Goal: Information Seeking & Learning: Learn about a topic

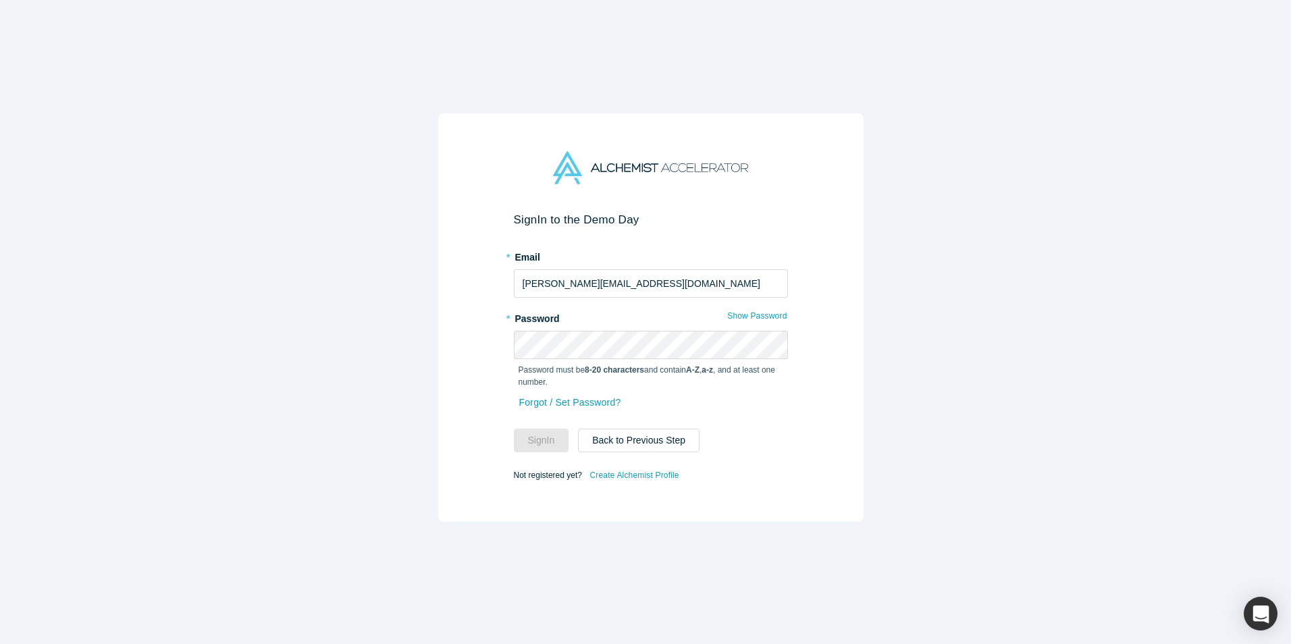
click at [715, 138] on div "Sign In to the Demo Day * Email [PERSON_NAME][EMAIL_ADDRESS][DOMAIN_NAME] * Pas…" at bounding box center [650, 317] width 425 height 409
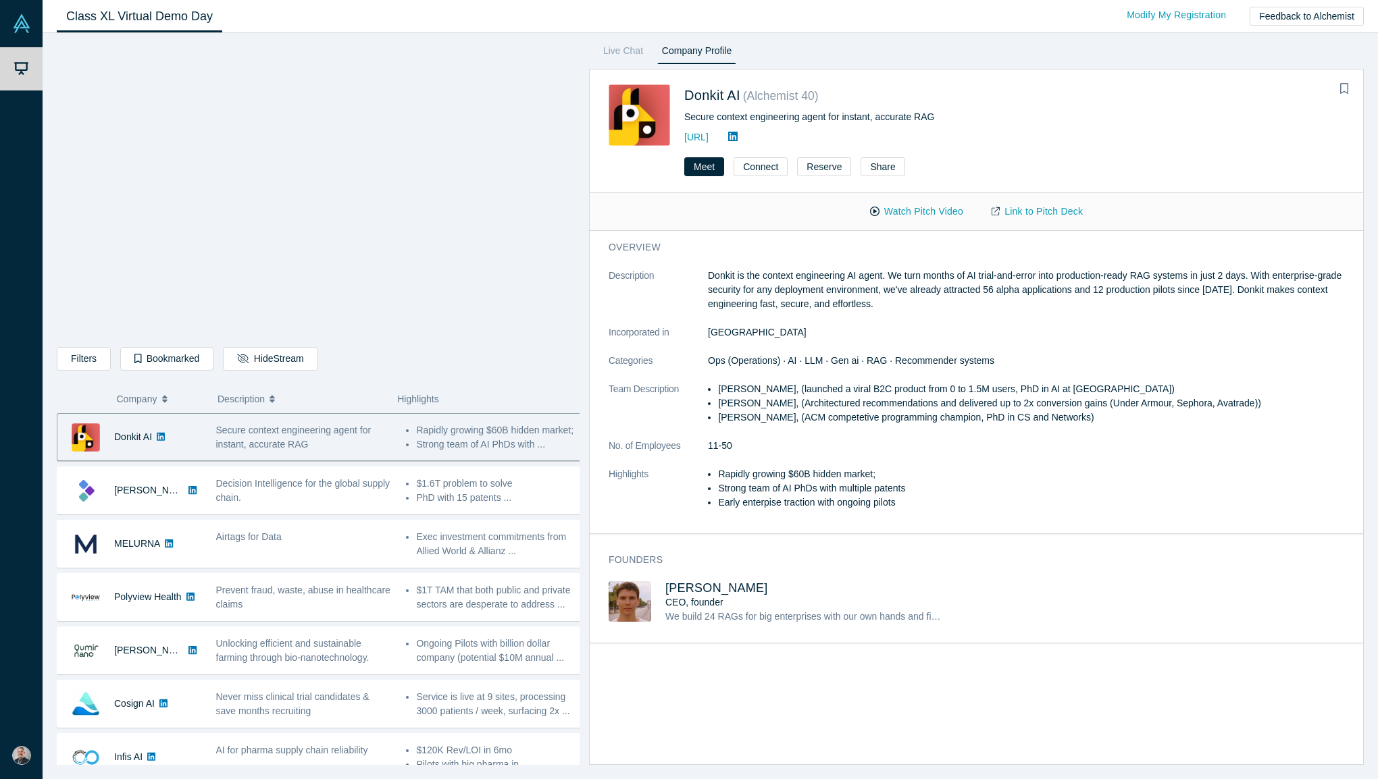
click at [635, 49] on link "Live Chat" at bounding box center [622, 54] width 49 height 22
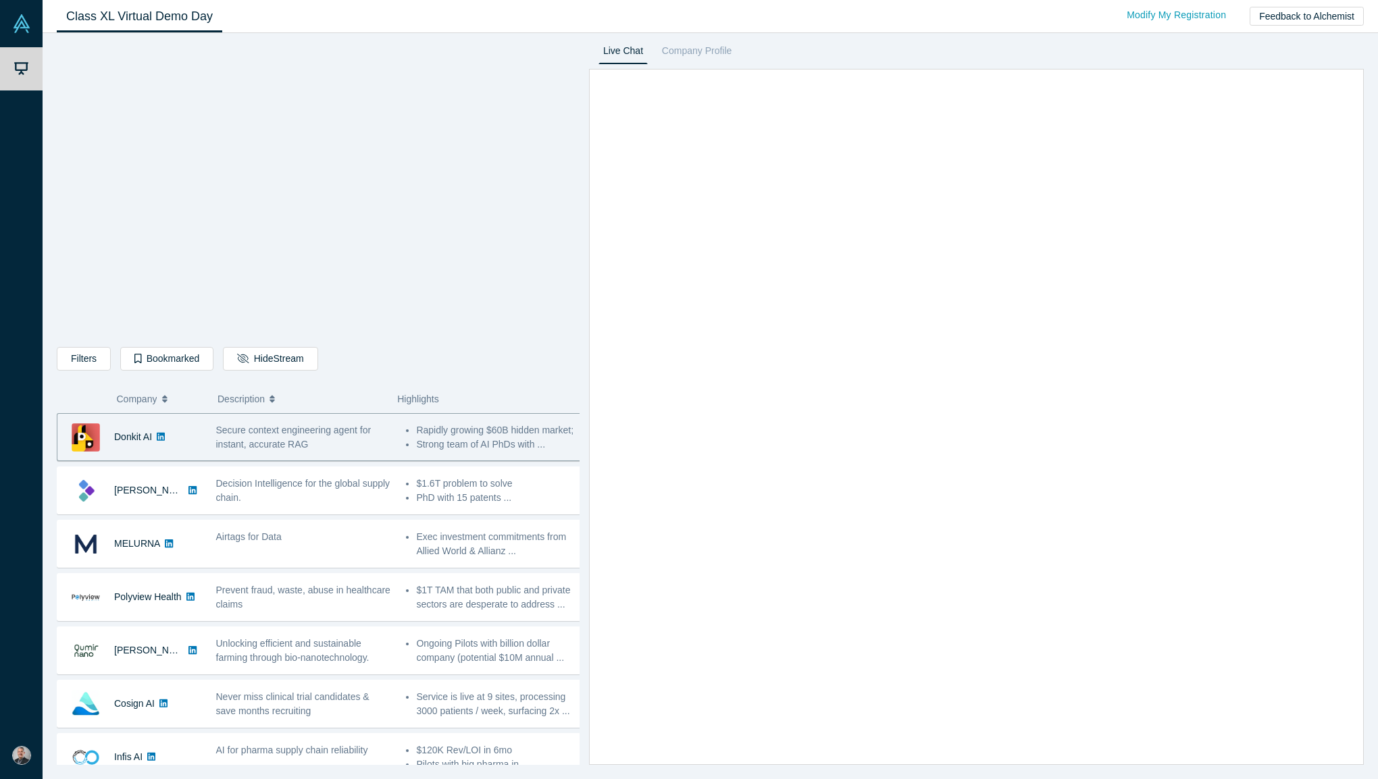
click at [690, 49] on link "Company Profile" at bounding box center [696, 54] width 79 height 22
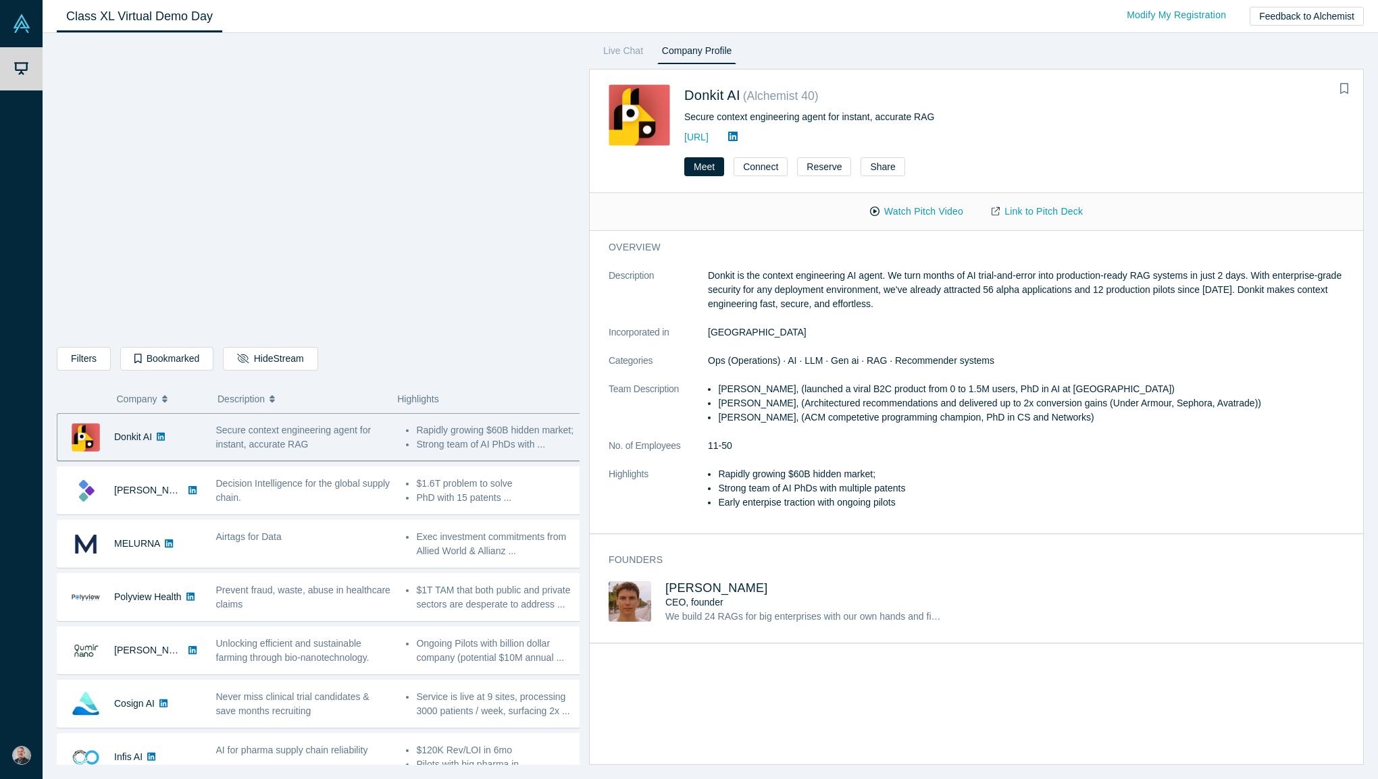
click at [602, 49] on link "Live Chat" at bounding box center [622, 54] width 49 height 22
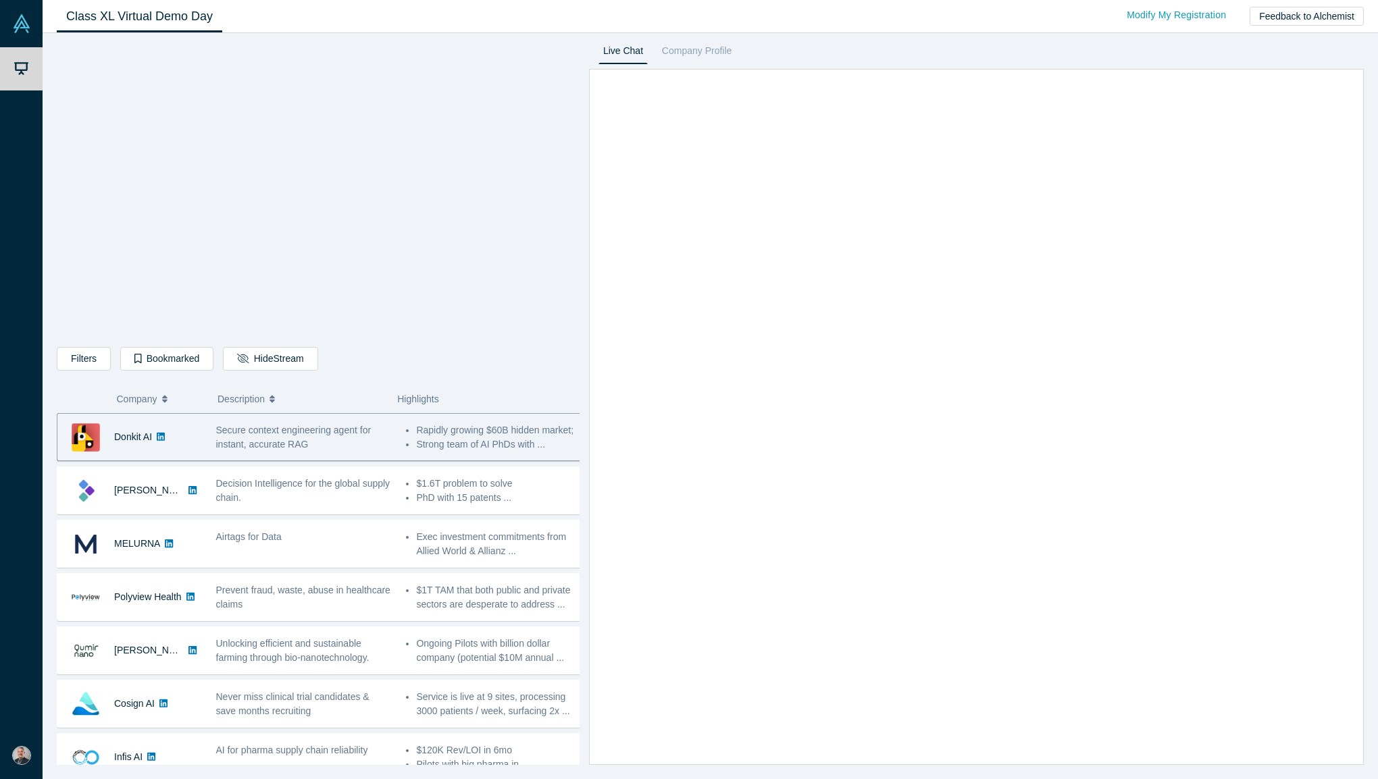
click at [250, 486] on span "Decision Intelligence for the global supply chain." at bounding box center [303, 490] width 174 height 25
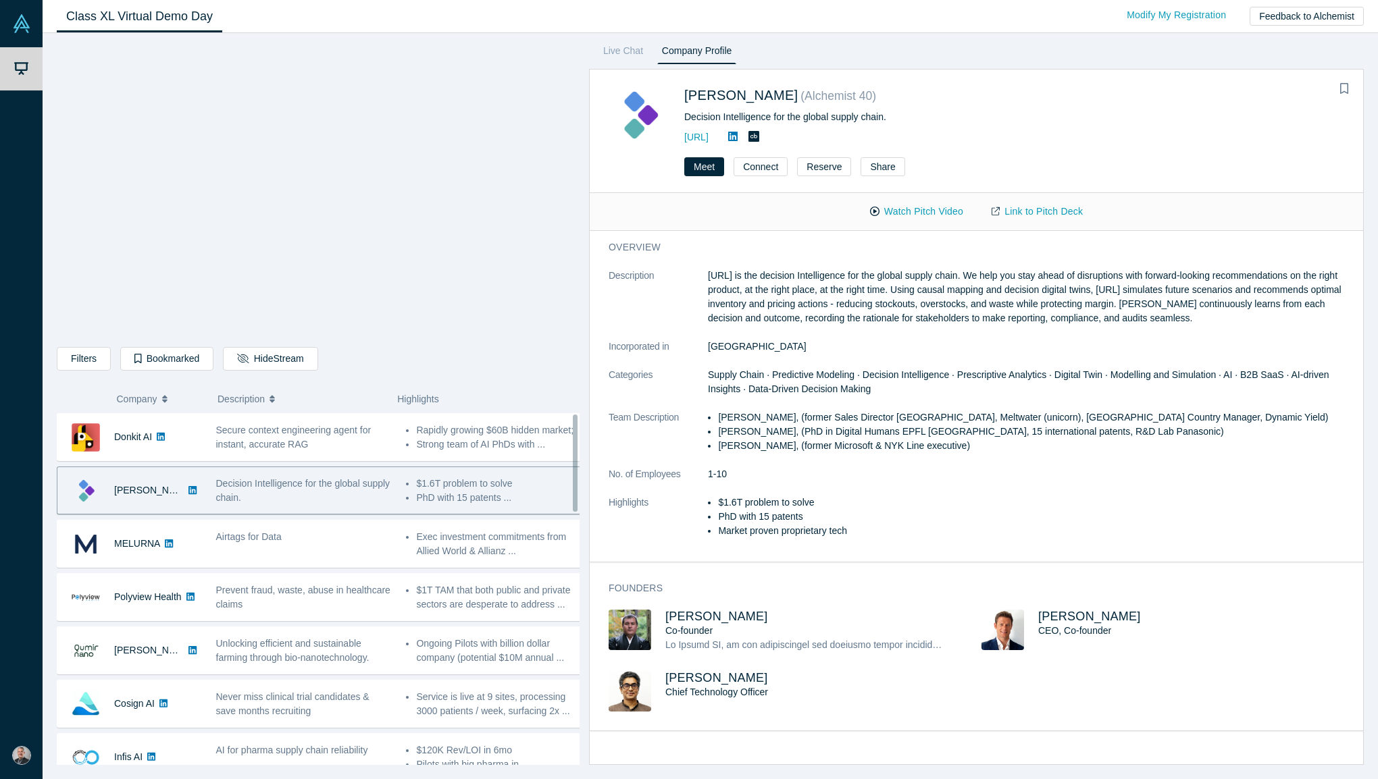
click at [1061, 151] on div "Meet Connect Reserve Share" at bounding box center [976, 172] width 773 height 43
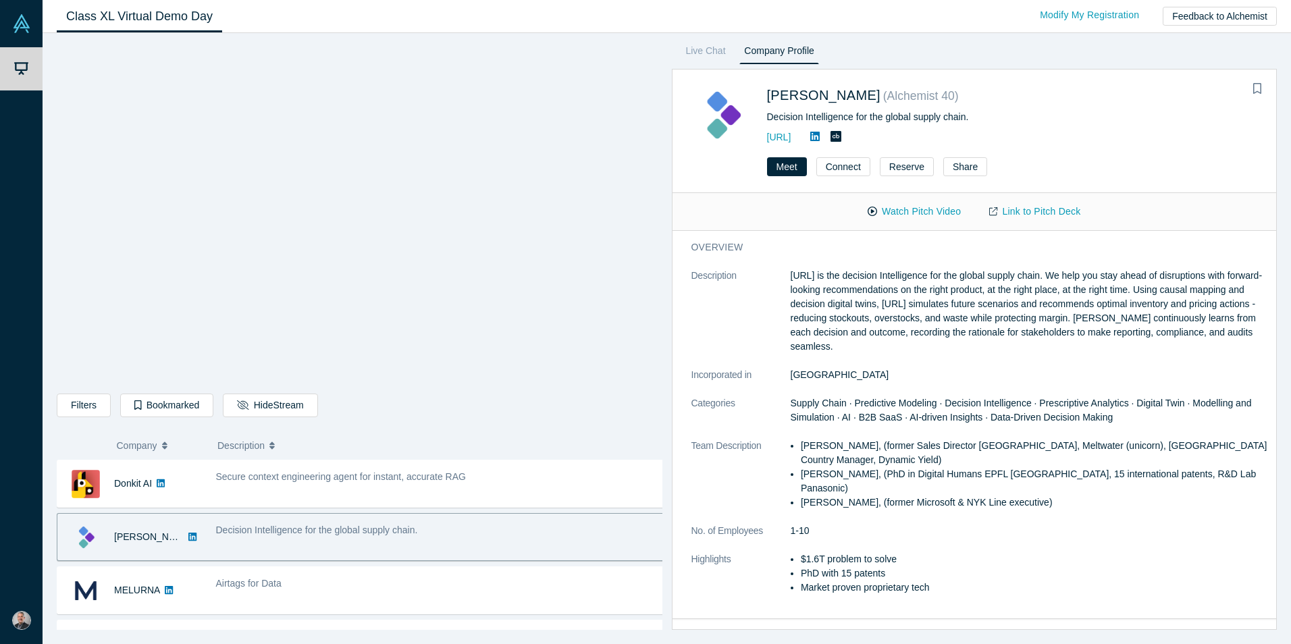
click at [337, 486] on div "Secure context engineering agent for instant, accurate RAG" at bounding box center [440, 484] width 463 height 43
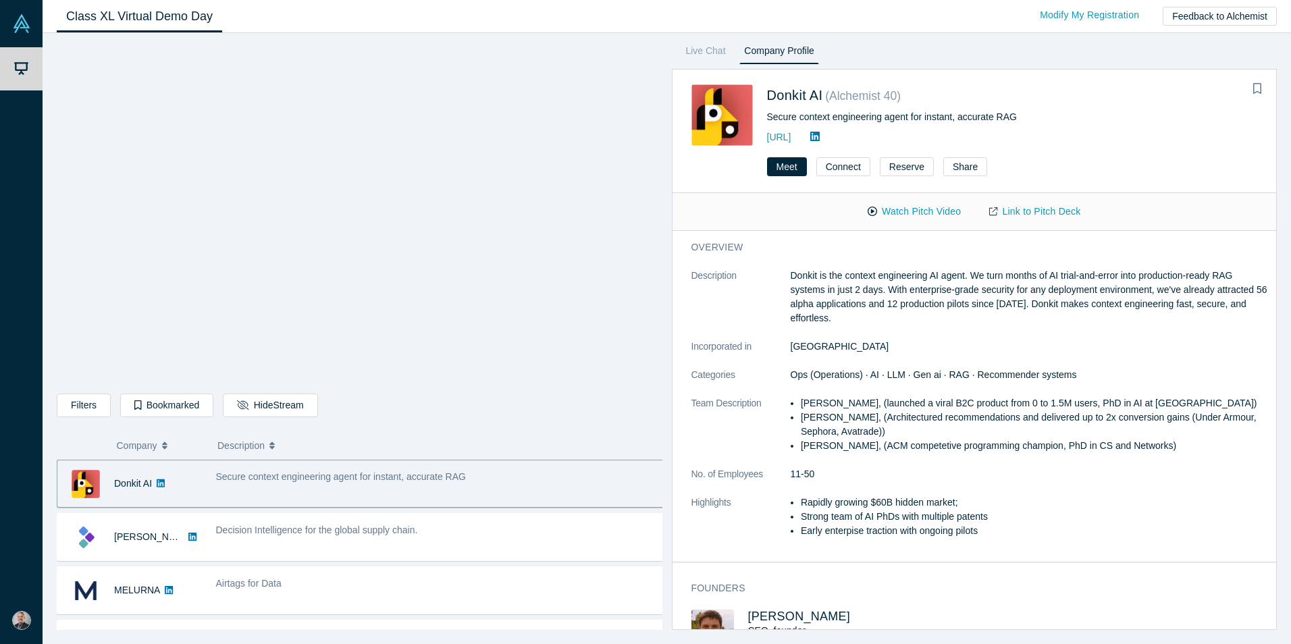
click at [422, 547] on div "Decision Intelligence for the global supply chain." at bounding box center [440, 537] width 463 height 43
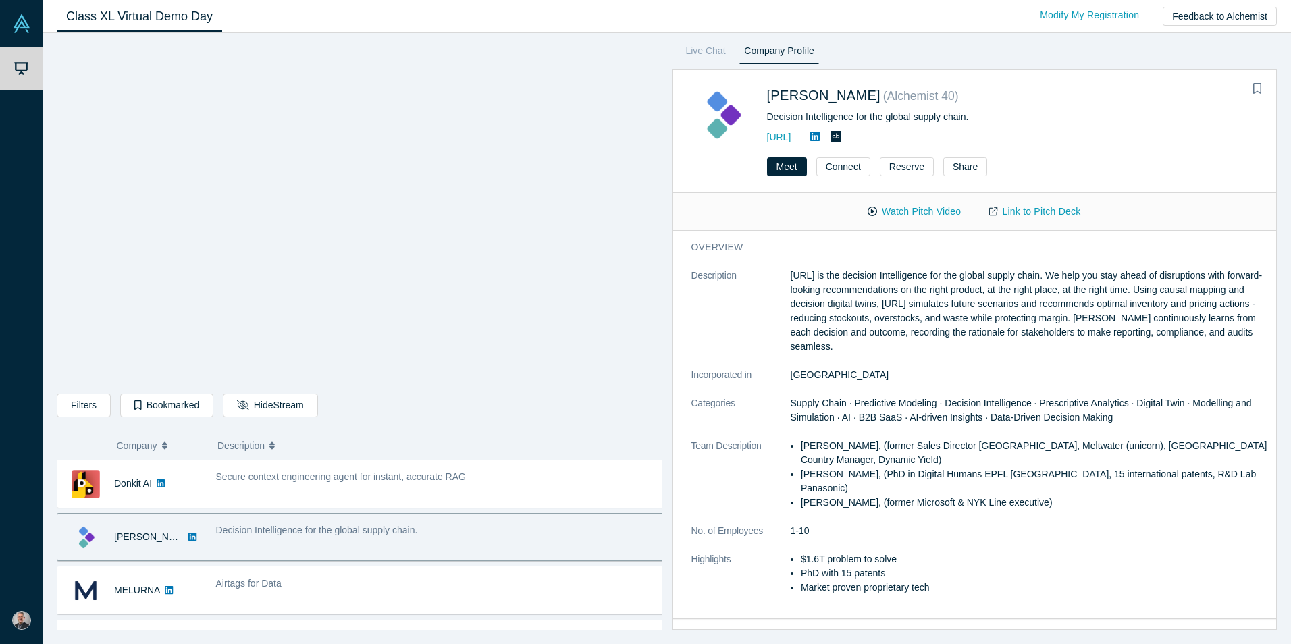
click at [294, 583] on div "Airtags for Data" at bounding box center [440, 584] width 449 height 14
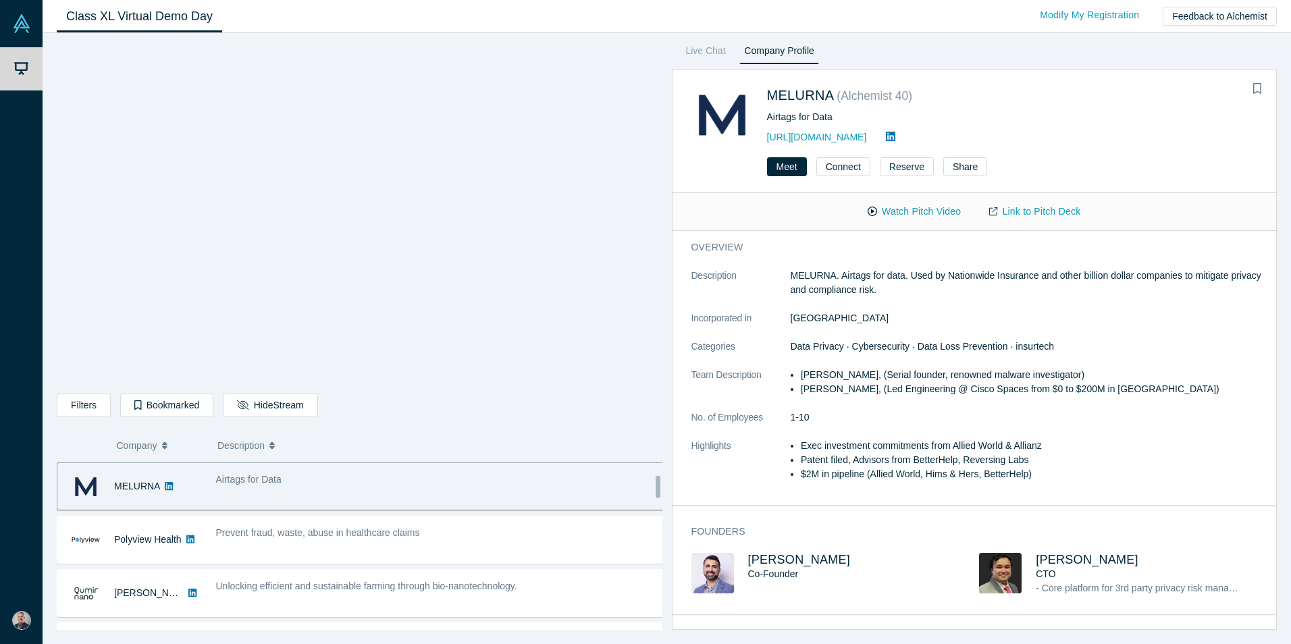
scroll to position [135, 0]
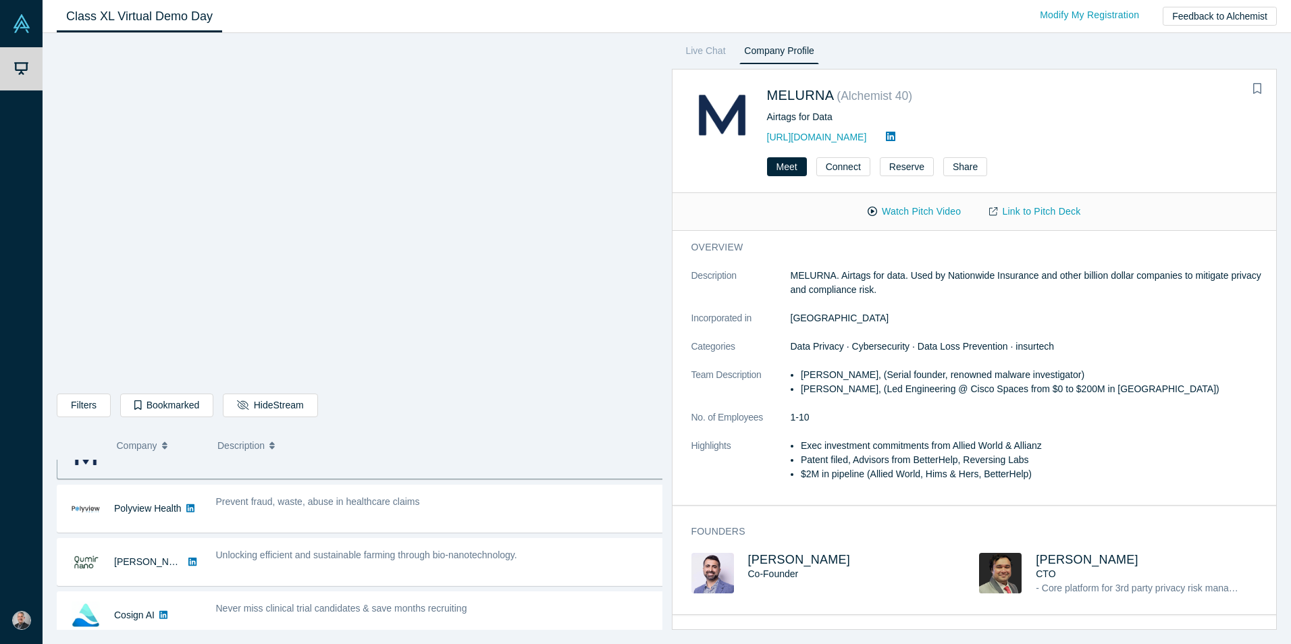
click at [571, 558] on div "Unlocking efficient and sustainable farming through bio-nanotechnology." at bounding box center [440, 555] width 449 height 14
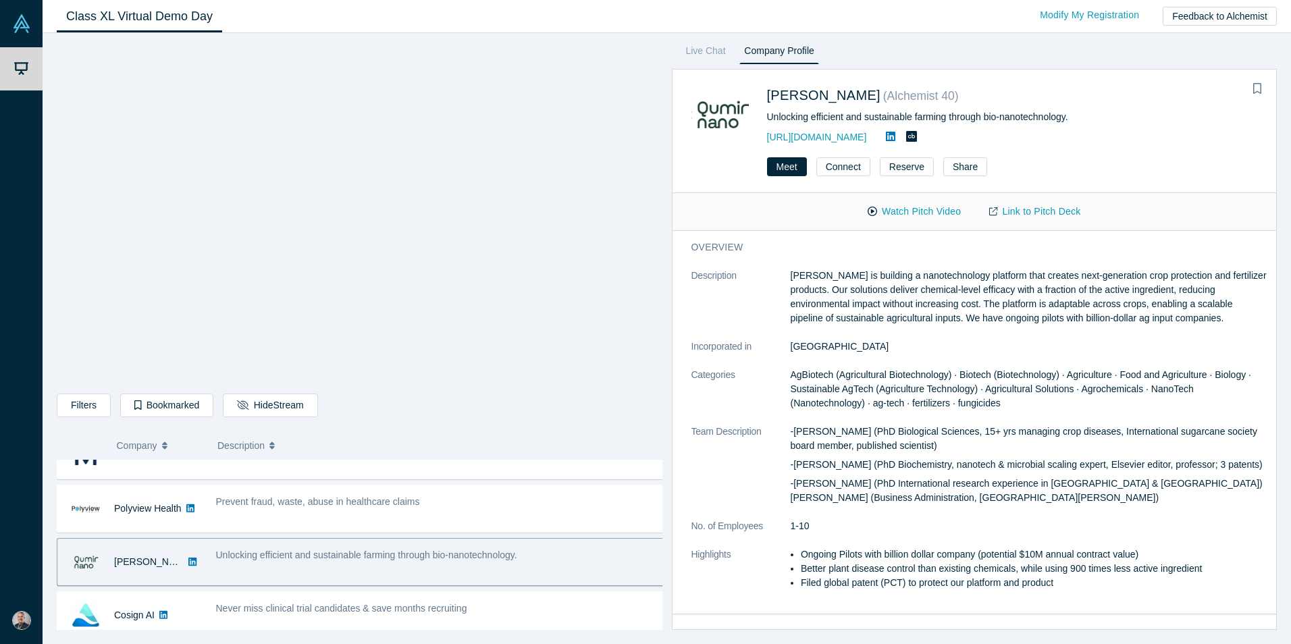
click at [396, 527] on div "Prevent fraud, waste, abuse in healthcare claims" at bounding box center [440, 509] width 463 height 43
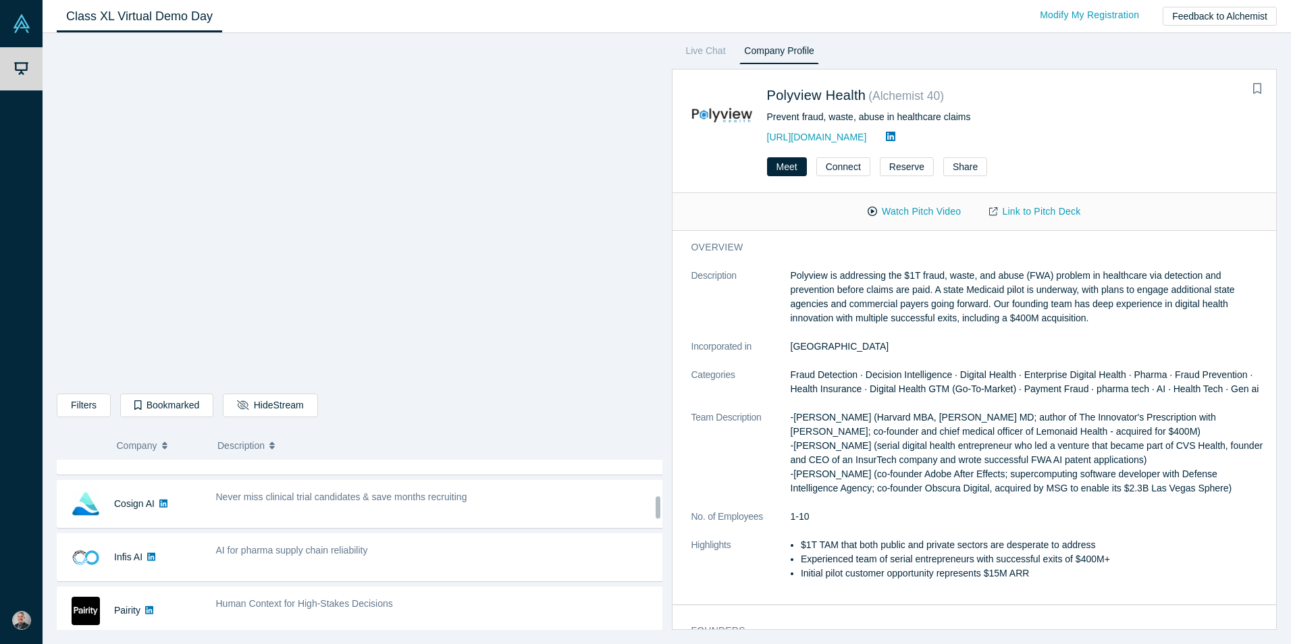
scroll to position [270, 0]
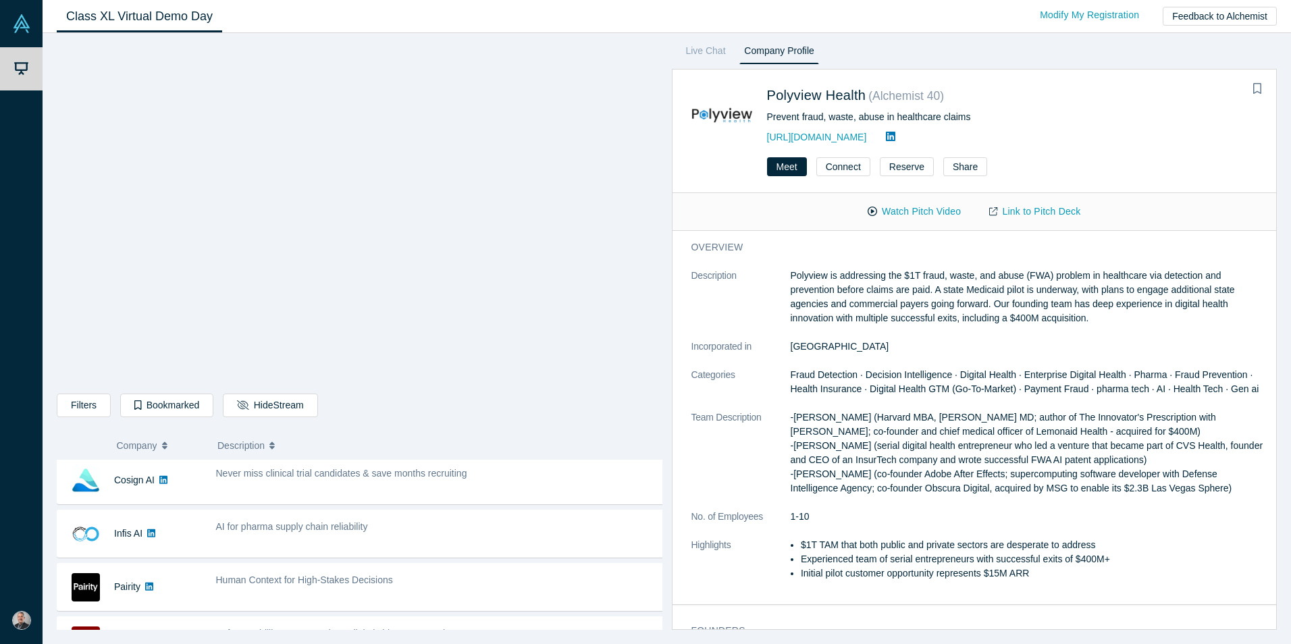
click at [425, 537] on div "AI for pharma supply chain reliability" at bounding box center [440, 534] width 463 height 43
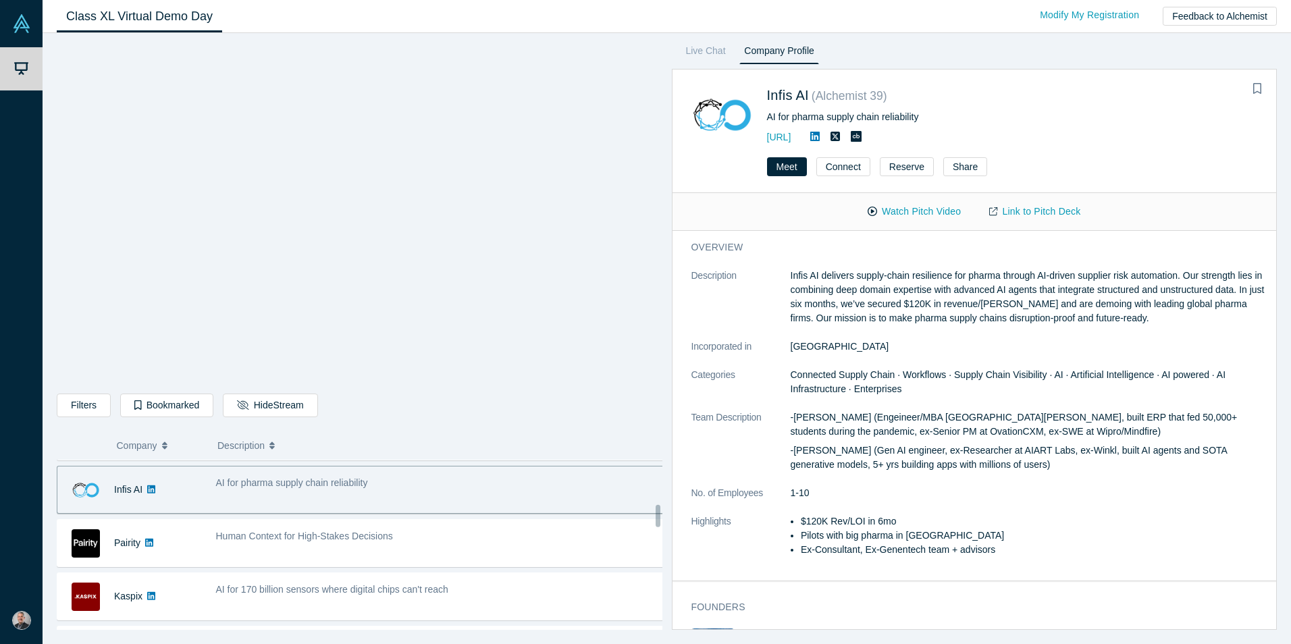
scroll to position [338, 0]
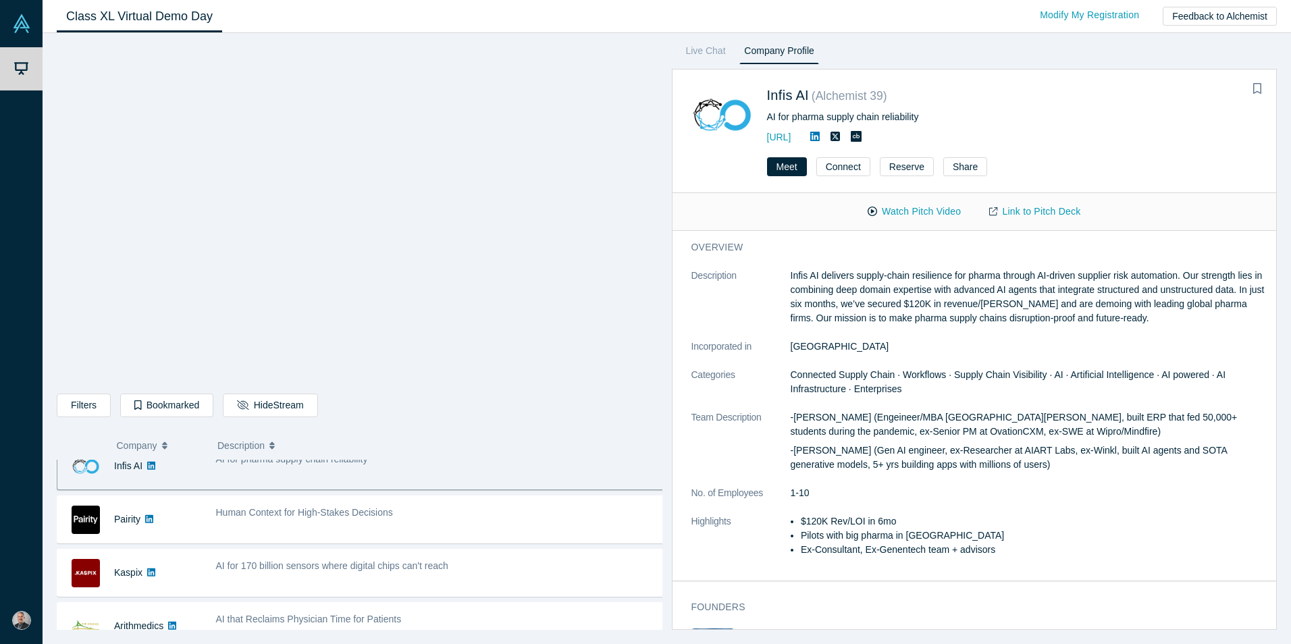
click at [430, 519] on div "Human Context for High-Stakes Decisions" at bounding box center [440, 513] width 449 height 14
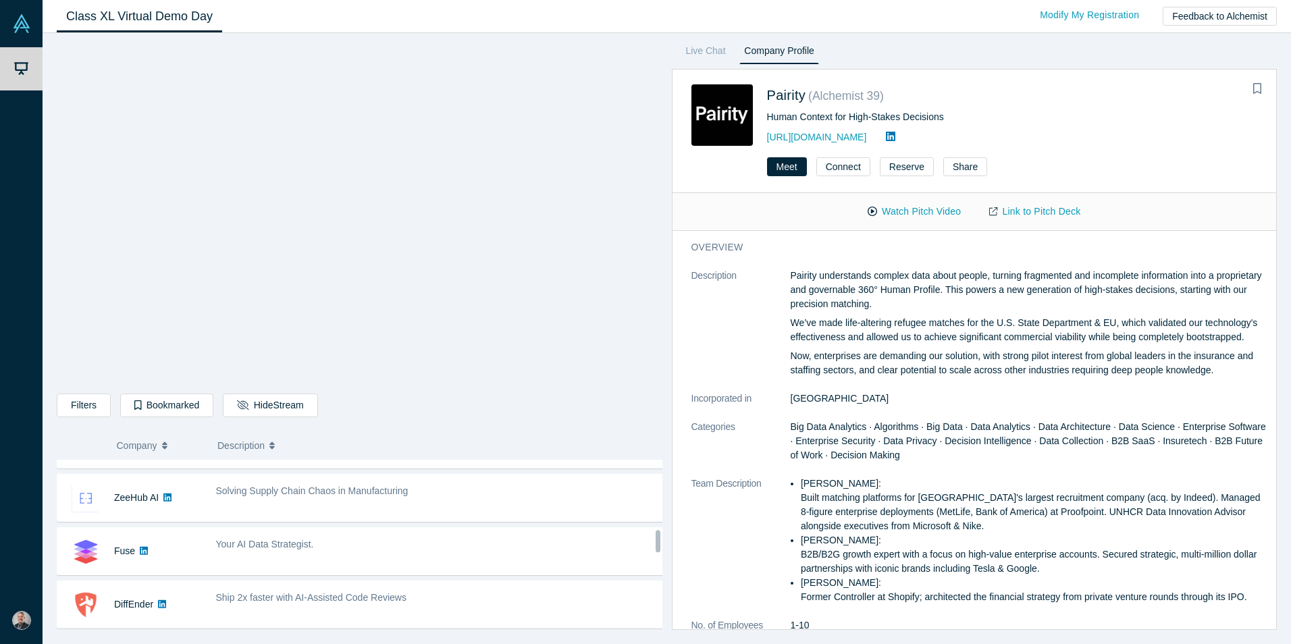
scroll to position [540, 0]
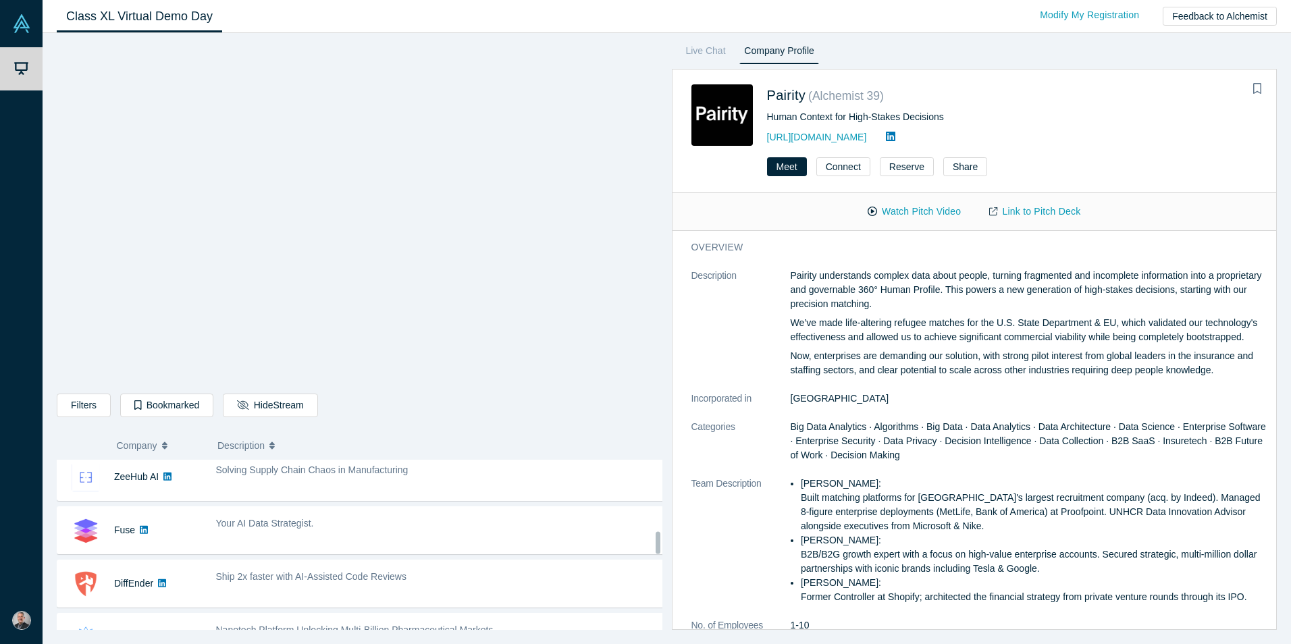
click at [373, 475] on span "Solving Supply Chain Chaos in Manufacturing" at bounding box center [312, 470] width 192 height 11
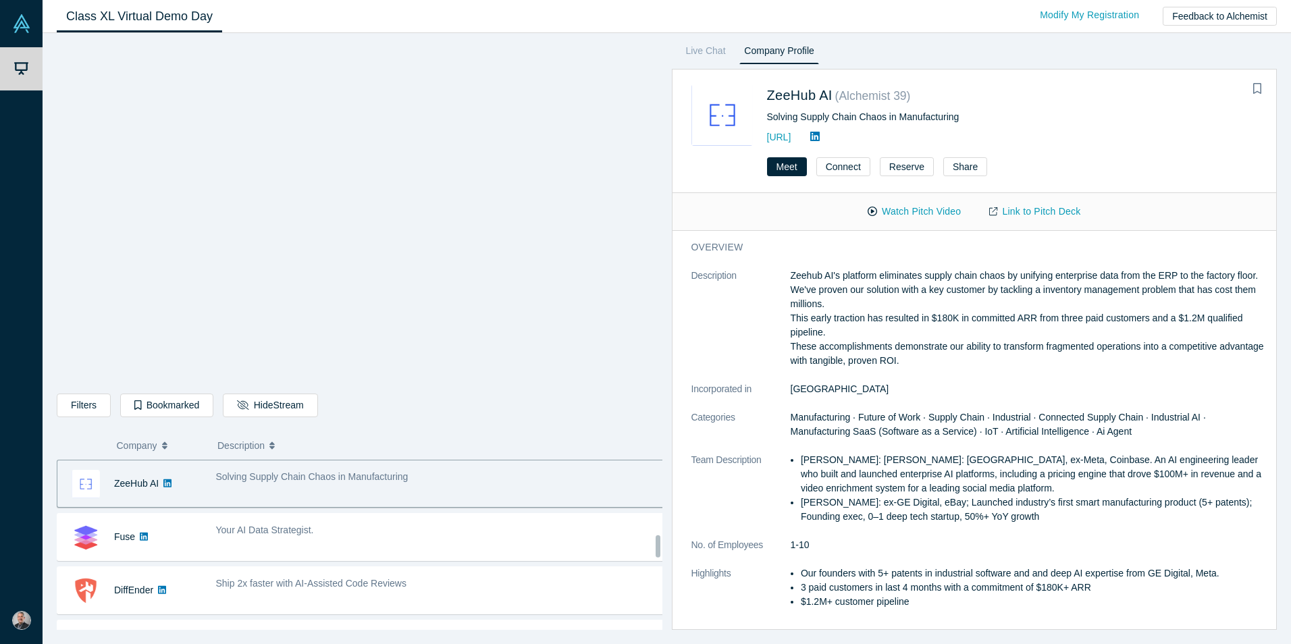
scroll to position [601, 0]
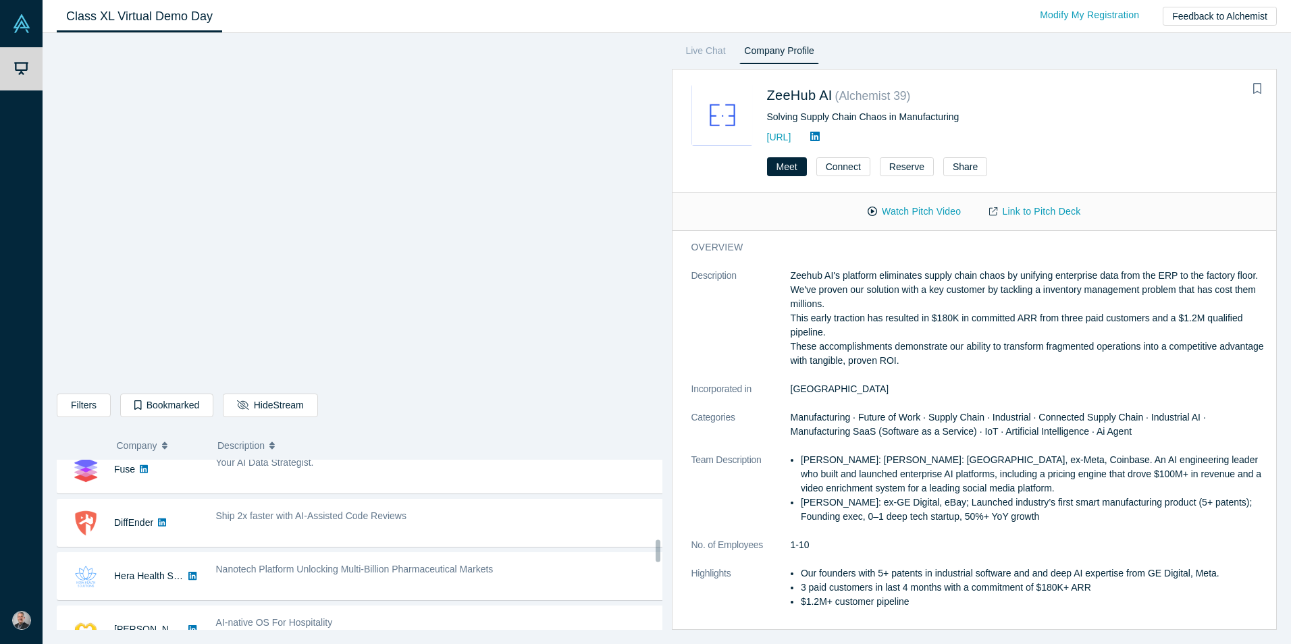
click at [340, 477] on div "Your AI Data Strategist." at bounding box center [440, 469] width 463 height 43
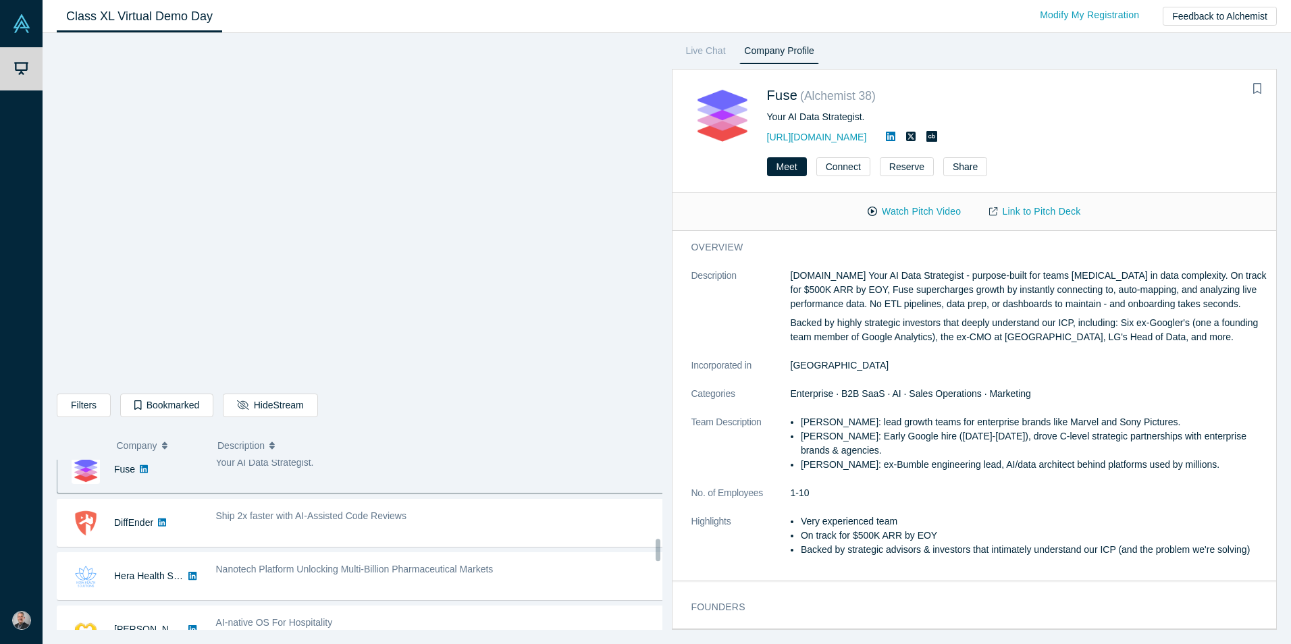
scroll to position [587, 0]
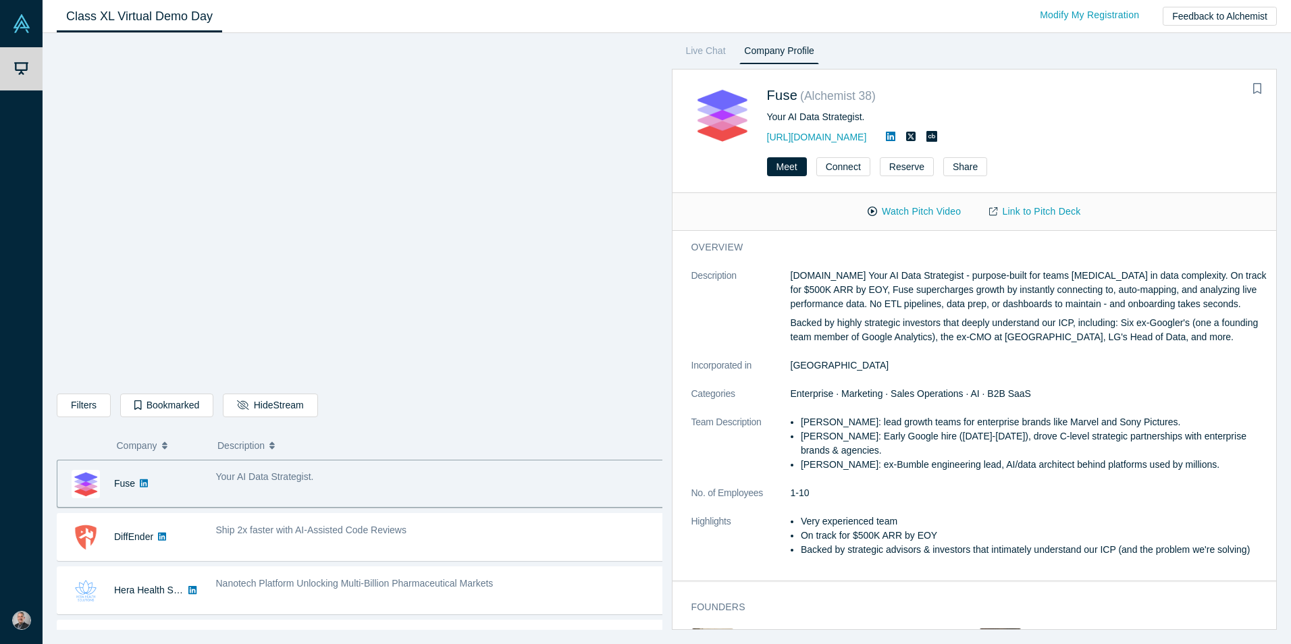
click at [368, 548] on div "Ship 2x faster with AI-Assisted Code Reviews" at bounding box center [440, 537] width 463 height 43
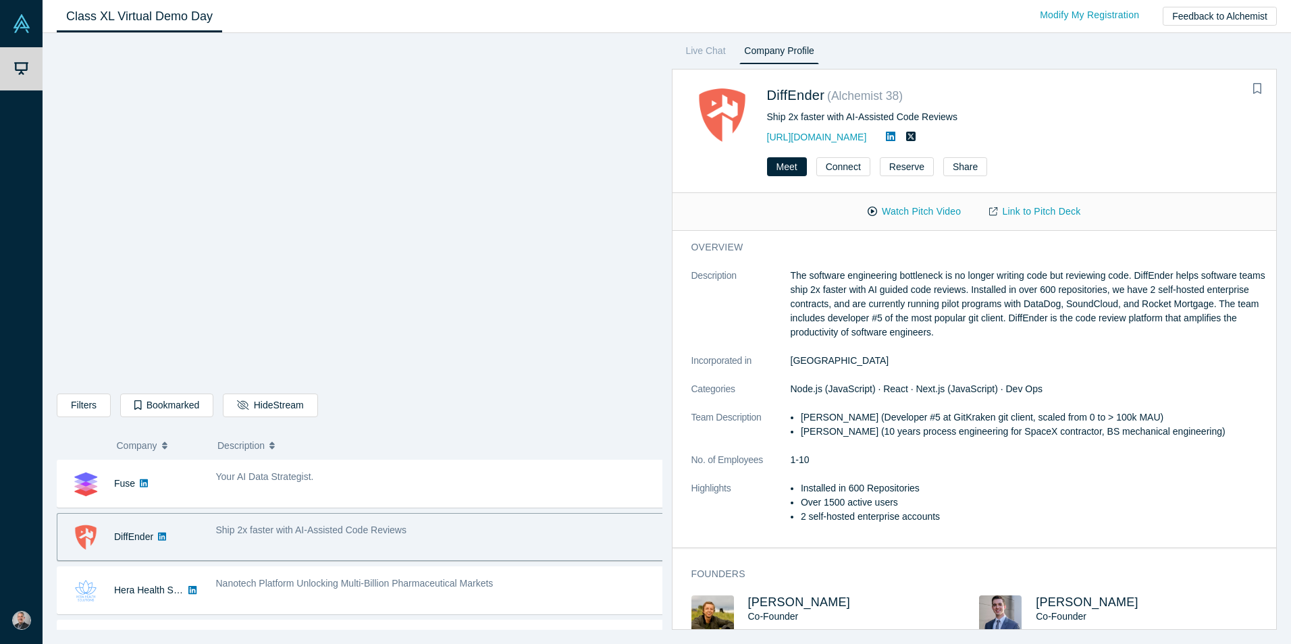
click at [357, 598] on div "Nanotech Platform Unlocking Multi-Billion Pharmaceutical Markets" at bounding box center [440, 590] width 463 height 43
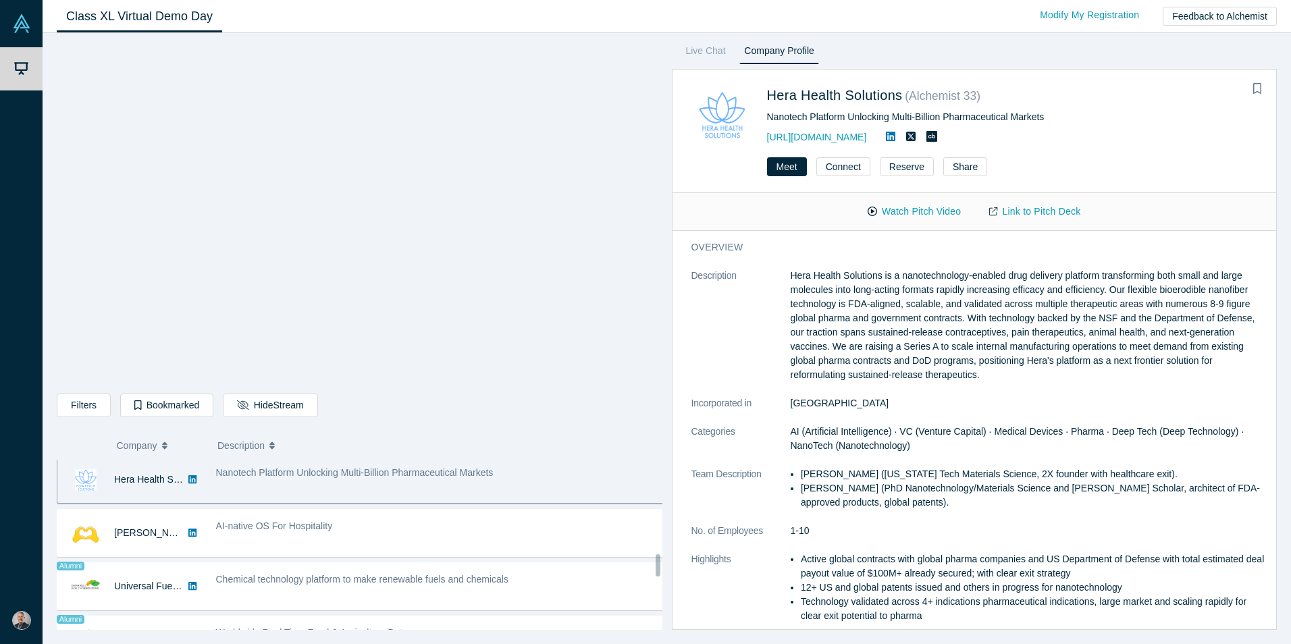
scroll to position [722, 0]
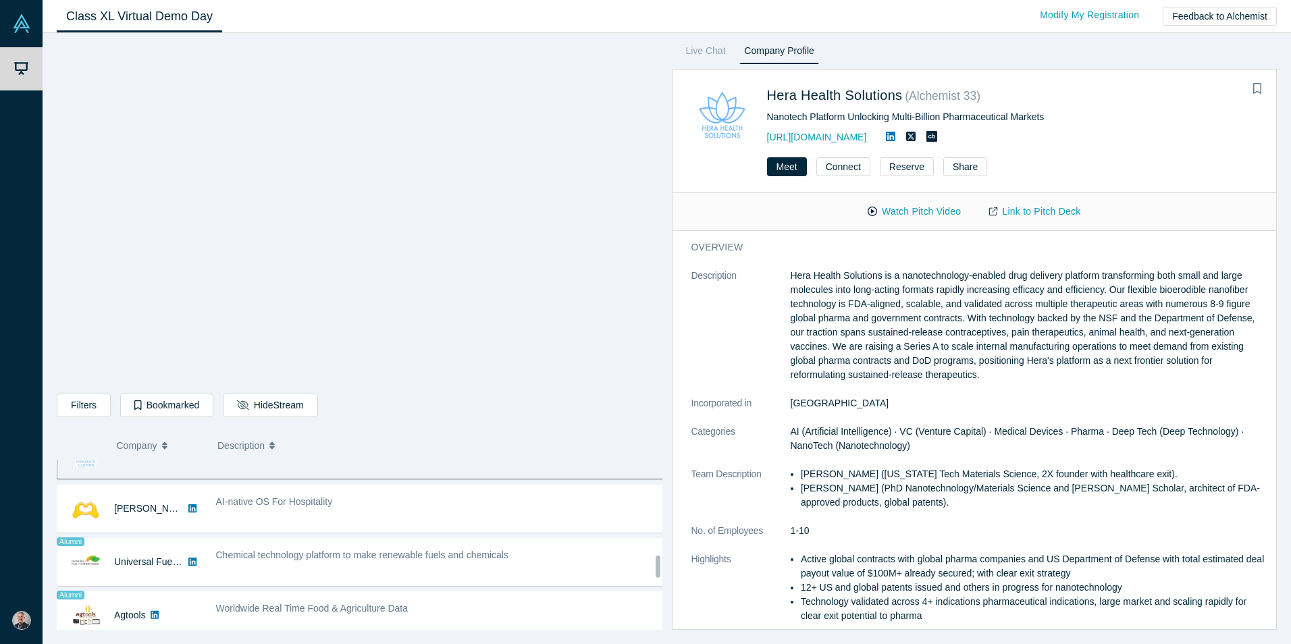
click at [432, 523] on div "AI-native OS For Hospitality" at bounding box center [440, 509] width 463 height 43
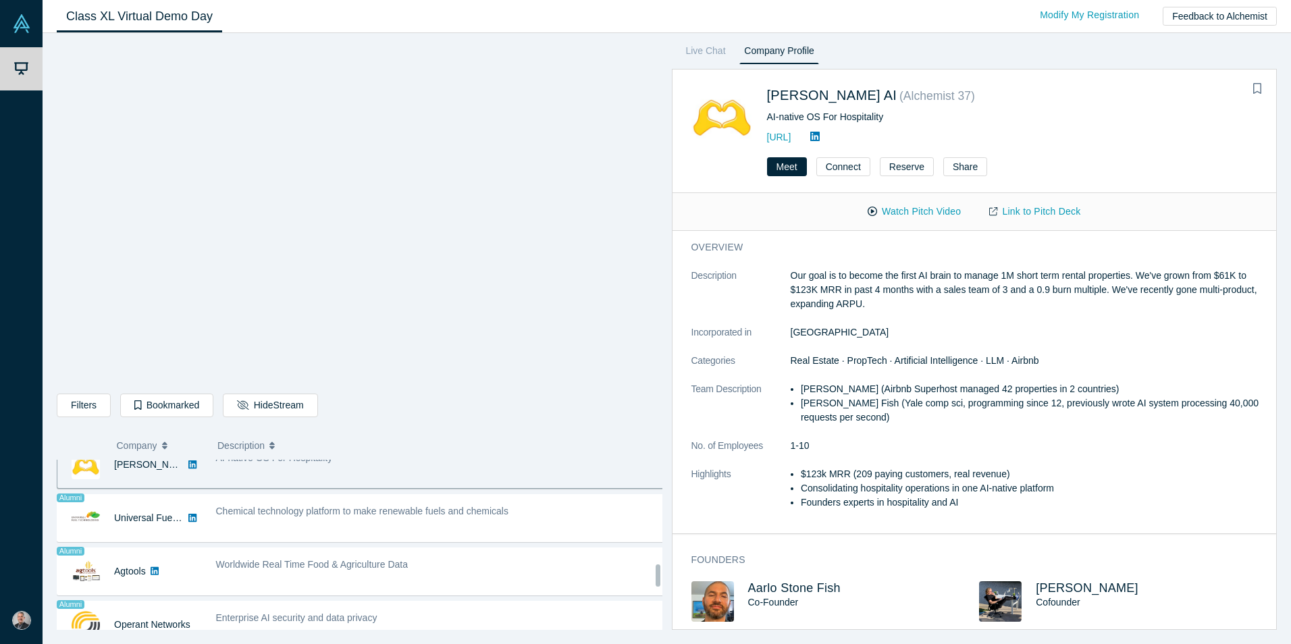
scroll to position [789, 0]
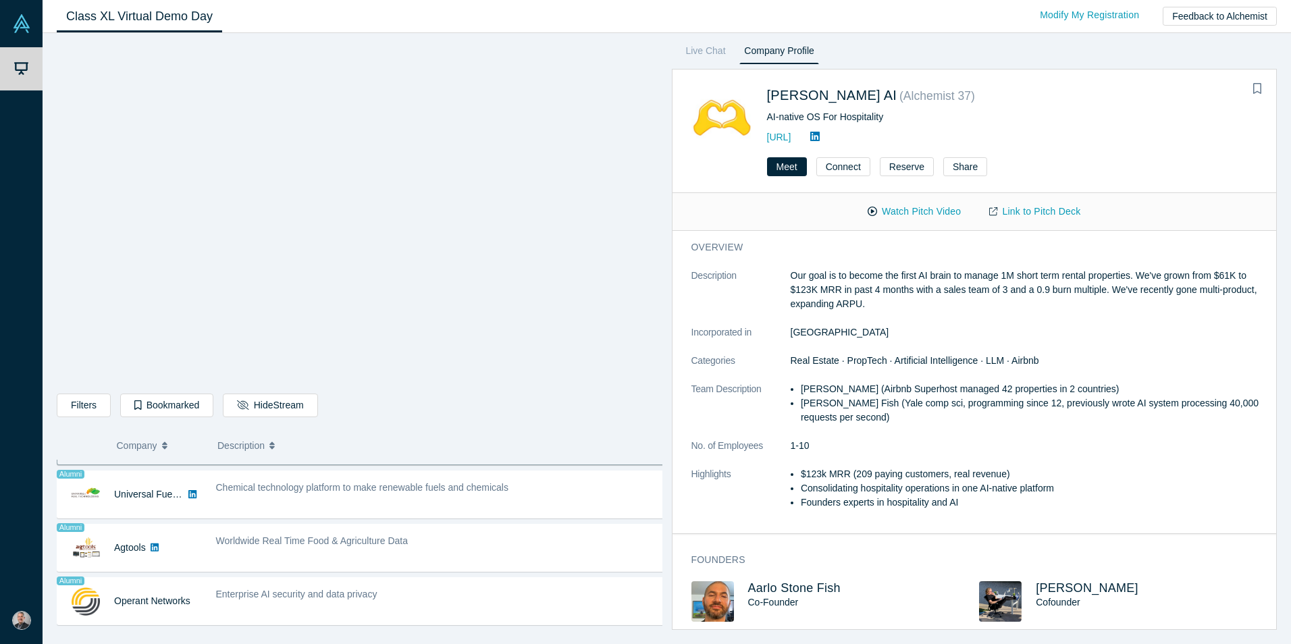
click at [483, 556] on div "Worldwide Real Time Food & Agriculture Data" at bounding box center [440, 548] width 463 height 43
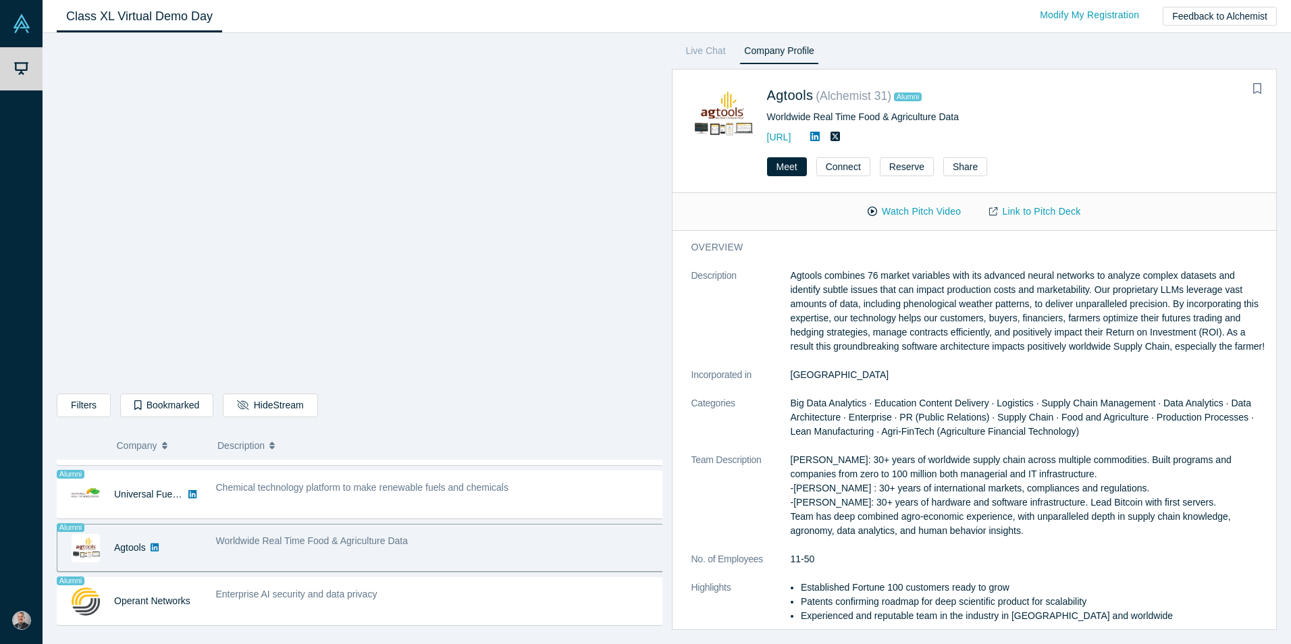
click at [423, 604] on div "Enterprise AI security and data privacy" at bounding box center [440, 601] width 463 height 43
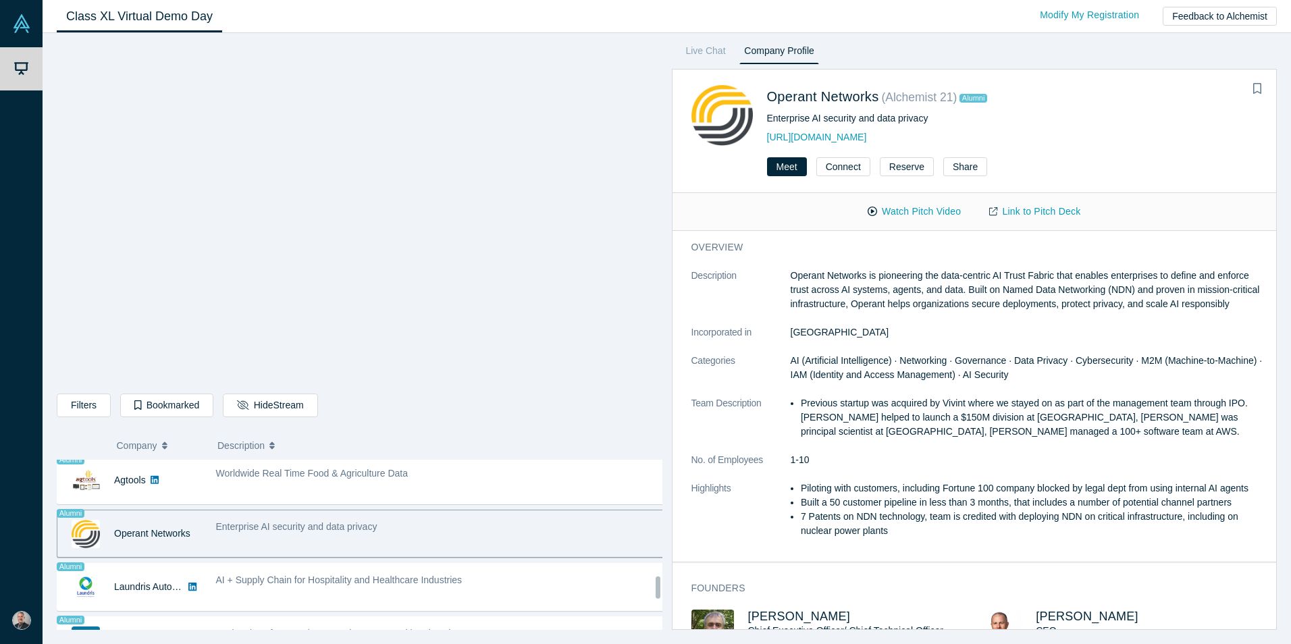
scroll to position [924, 0]
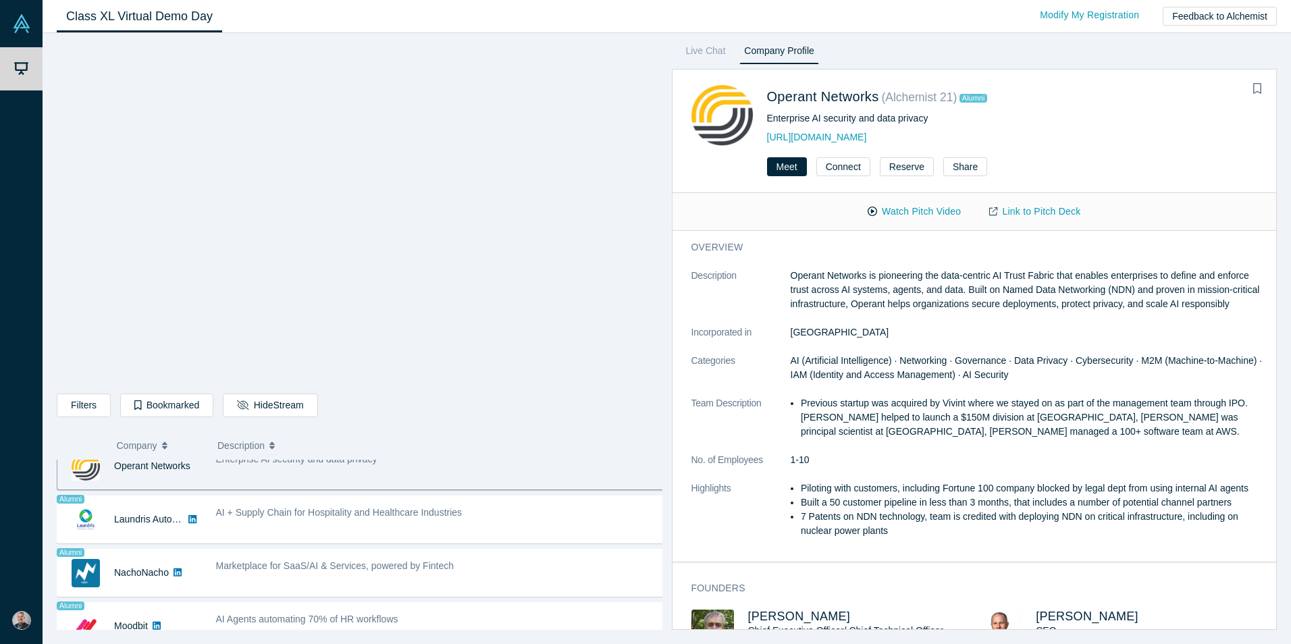
click at [508, 518] on div "AI + Supply Chain for Hospitality and Healthcare Industries" at bounding box center [440, 513] width 449 height 14
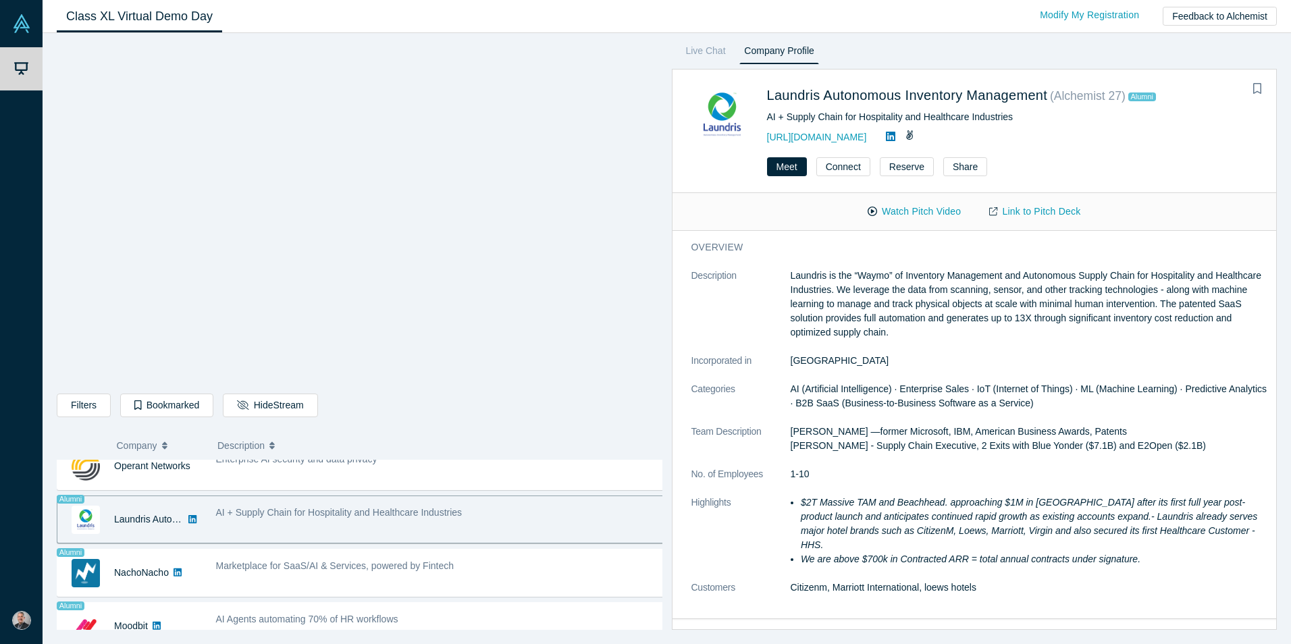
click at [481, 572] on div "Marketplace for SaaS/AI & Services, powered by Fintech" at bounding box center [440, 566] width 449 height 14
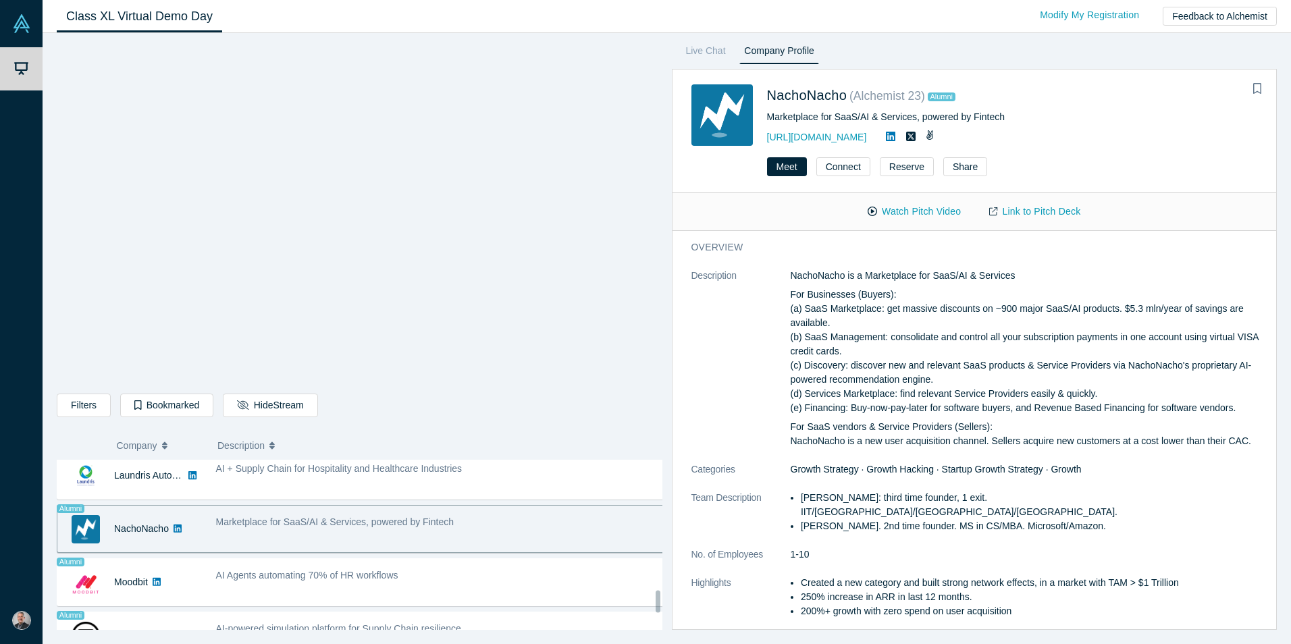
scroll to position [992, 0]
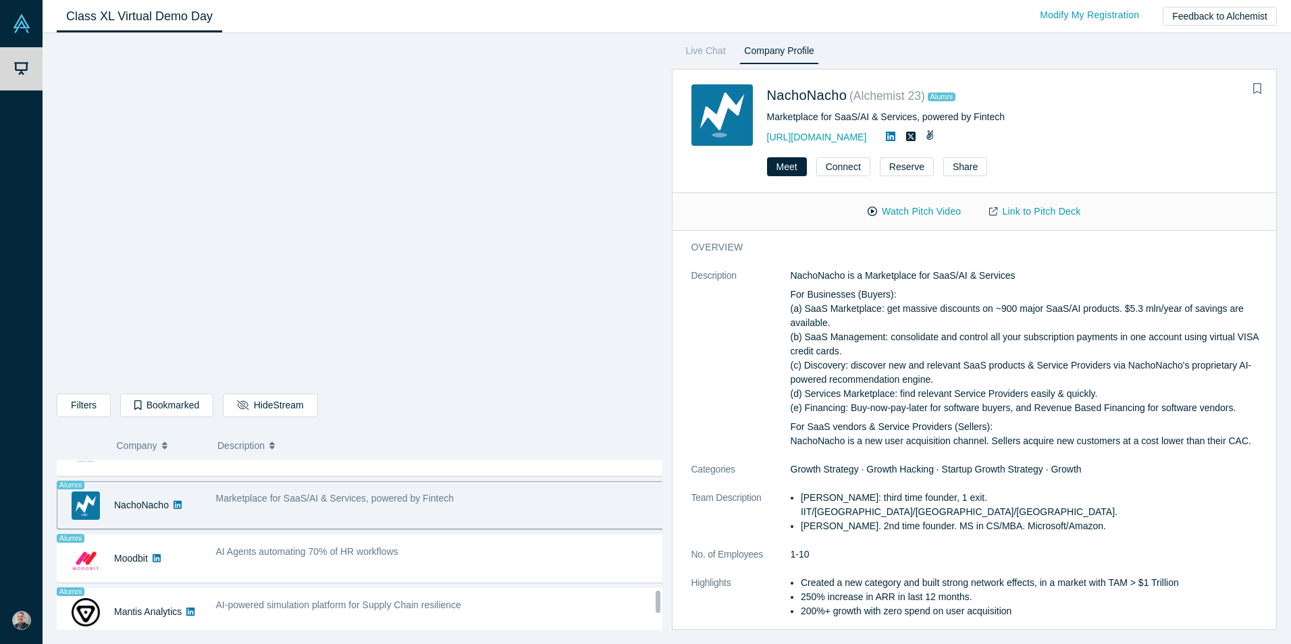
click at [471, 552] on div "AI Agents automating 70% of HR workflows" at bounding box center [440, 552] width 449 height 14
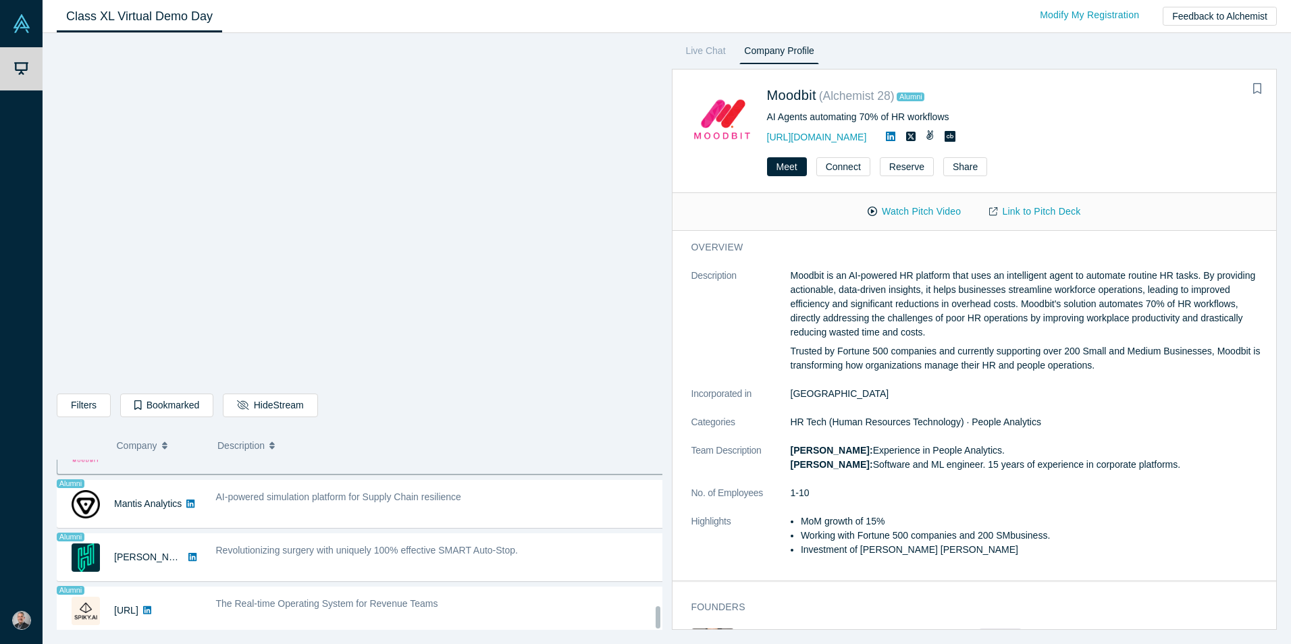
scroll to position [1110, 0]
click at [525, 556] on div "Revolutionizing surgery with uniquely 100% effective SMART Auto-Stop." at bounding box center [440, 557] width 463 height 43
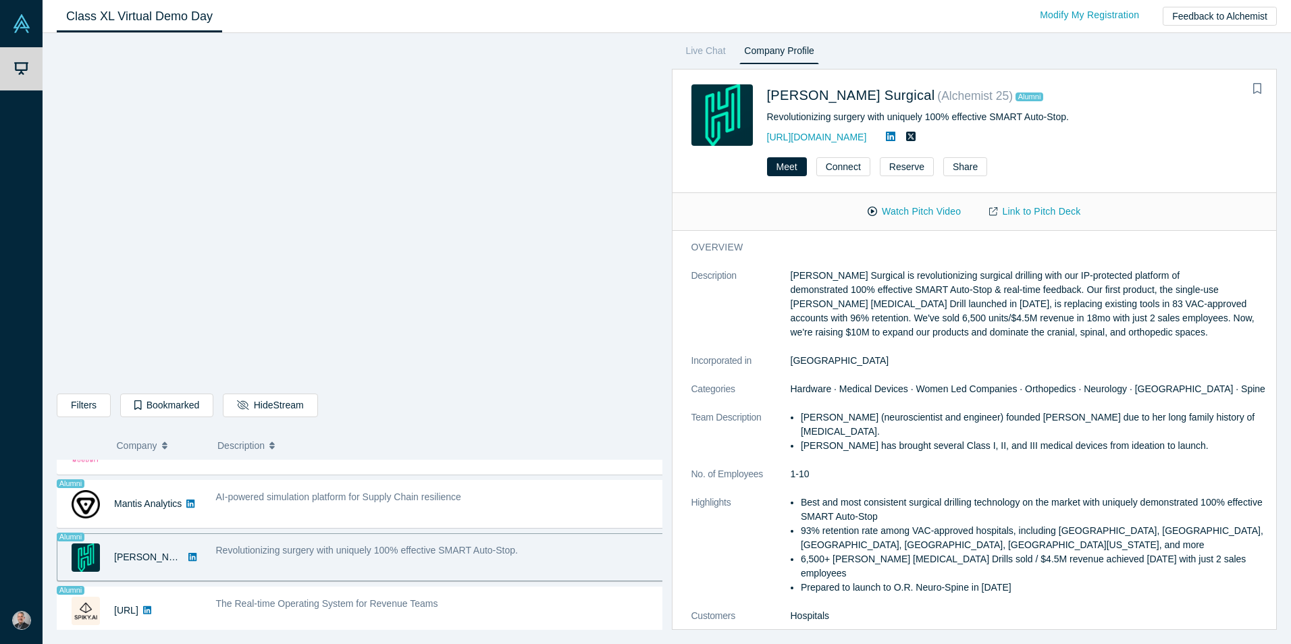
click at [494, 597] on div "The Real-time Operating System for Revenue Teams" at bounding box center [440, 604] width 449 height 14
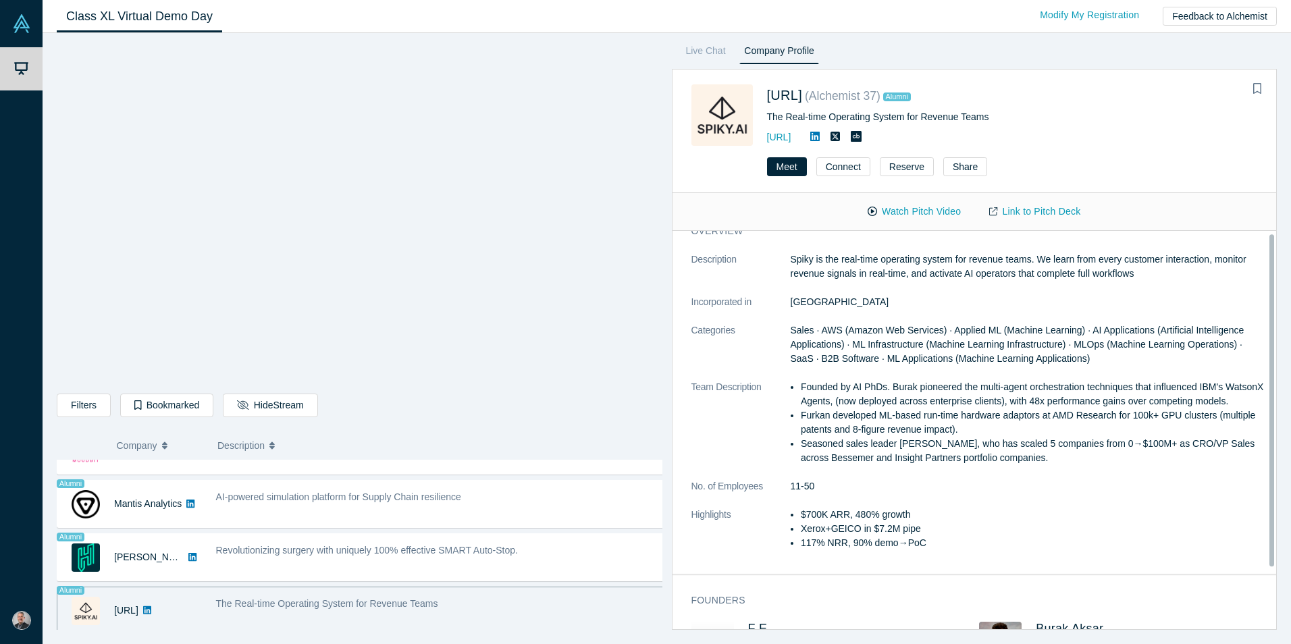
scroll to position [0, 0]
